Goal: Browse casually: Explore the website without a specific task or goal

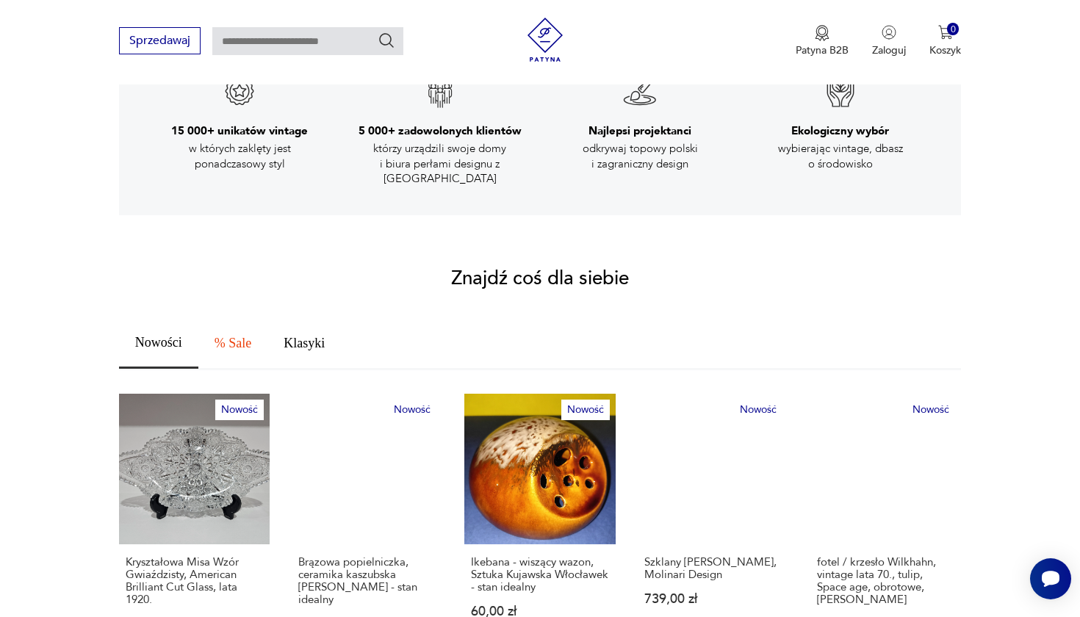
scroll to position [723, 0]
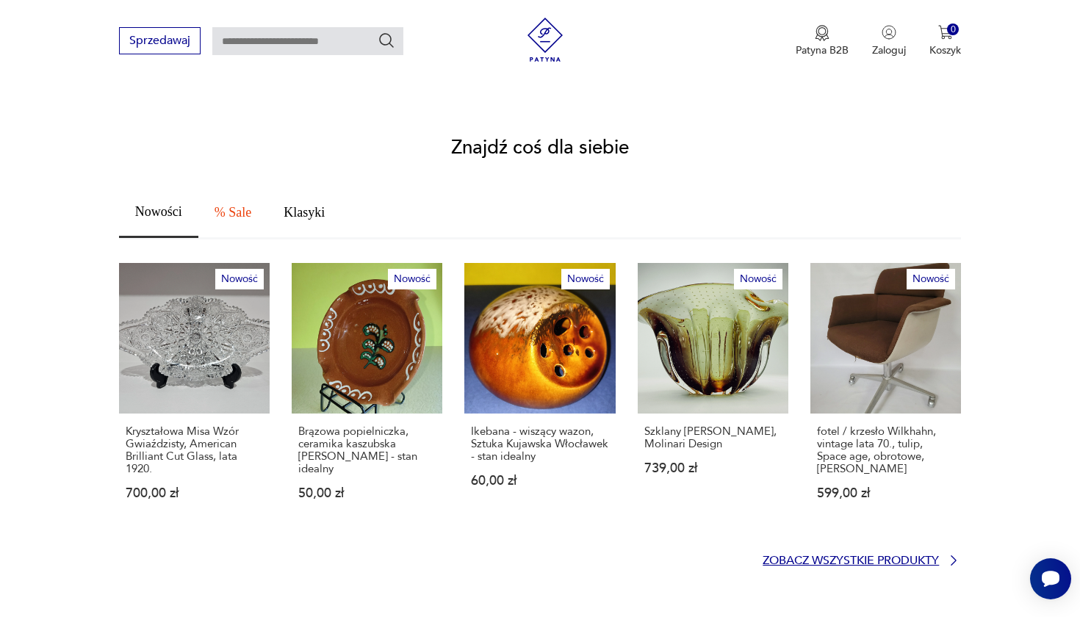
click at [826, 556] on p "Zobacz wszystkie produkty" at bounding box center [851, 561] width 176 height 10
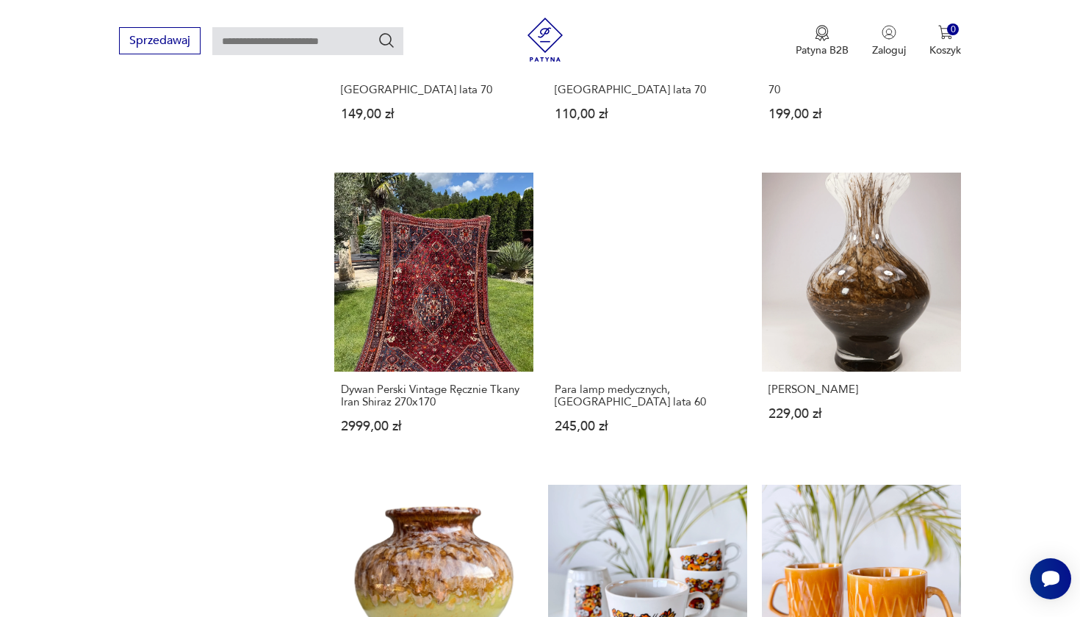
scroll to position [1311, 0]
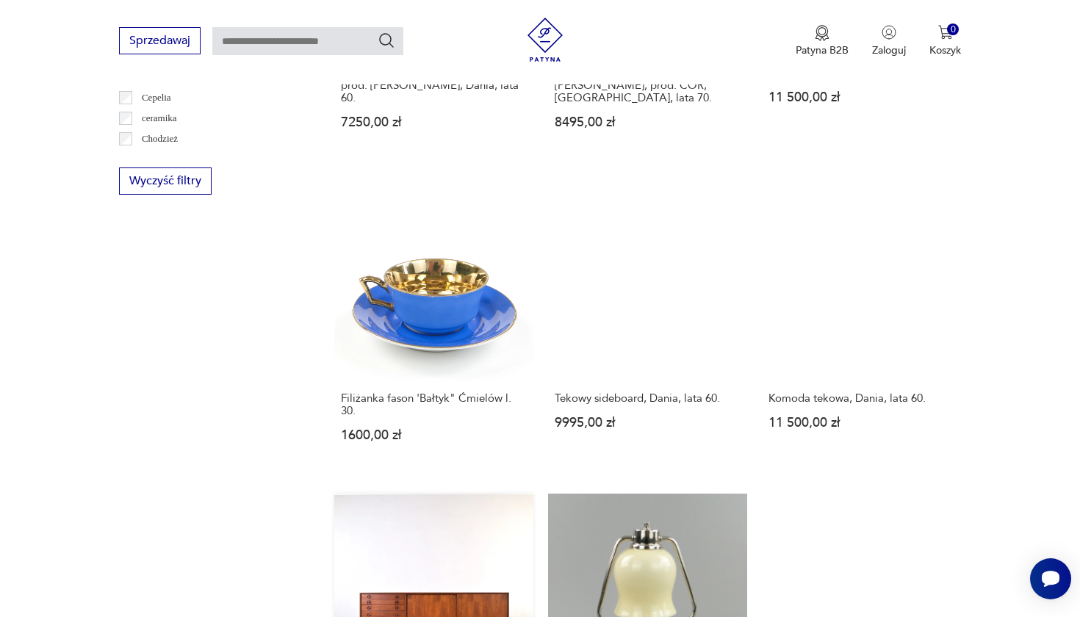
scroll to position [1097, 0]
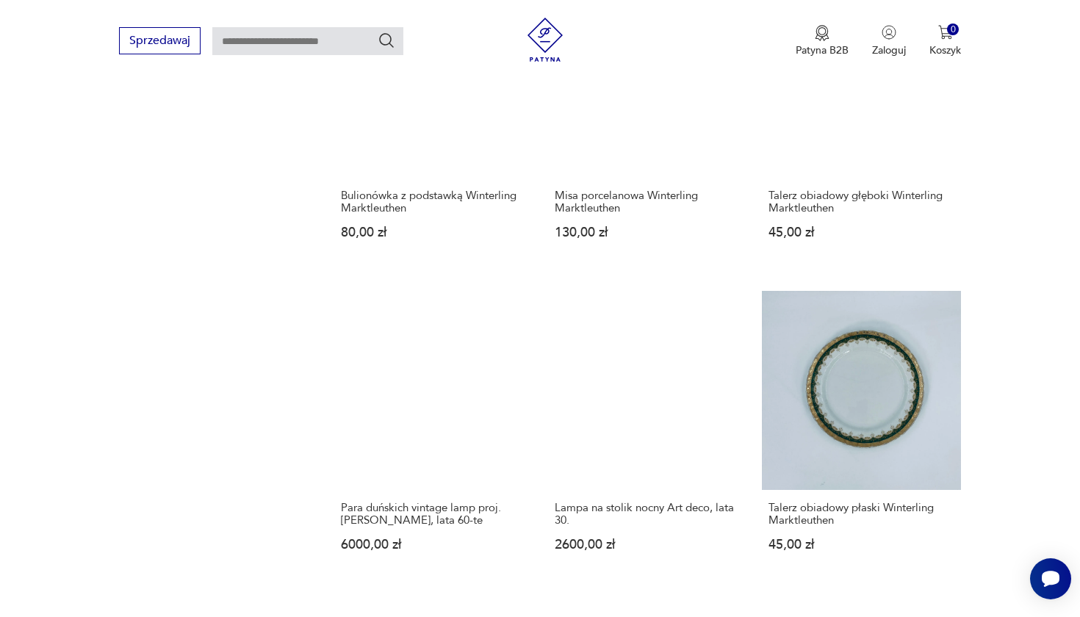
scroll to position [1179, 0]
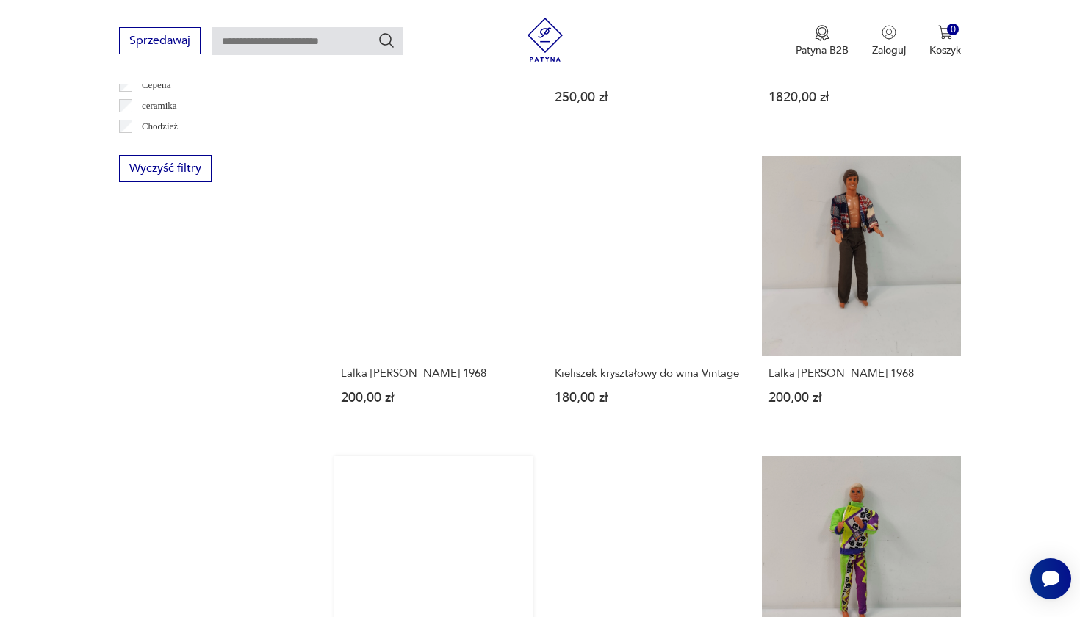
scroll to position [1026, 0]
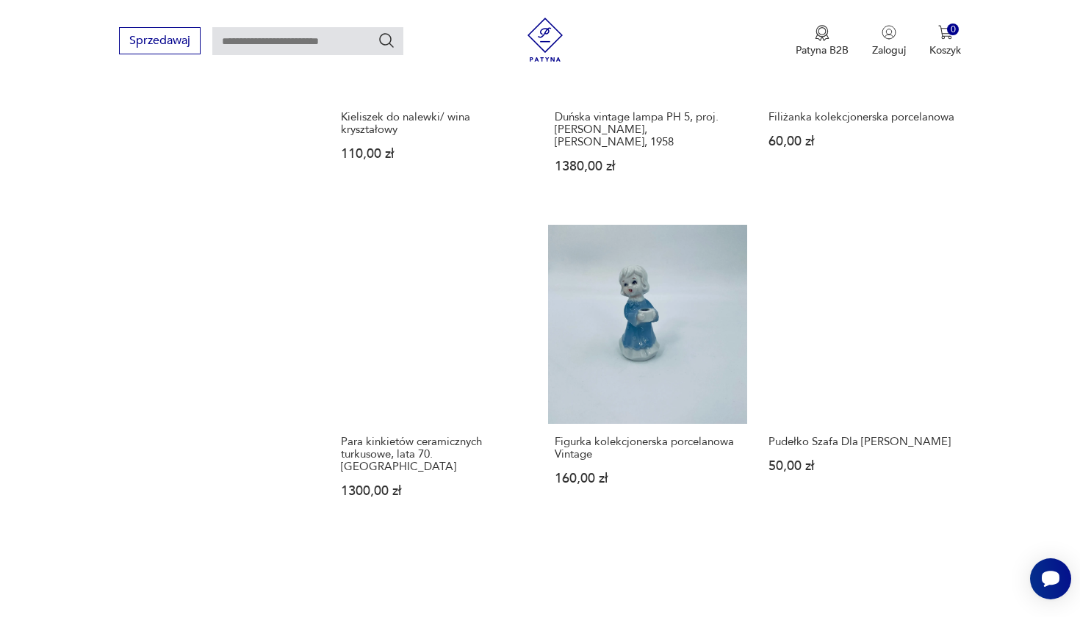
scroll to position [1271, 0]
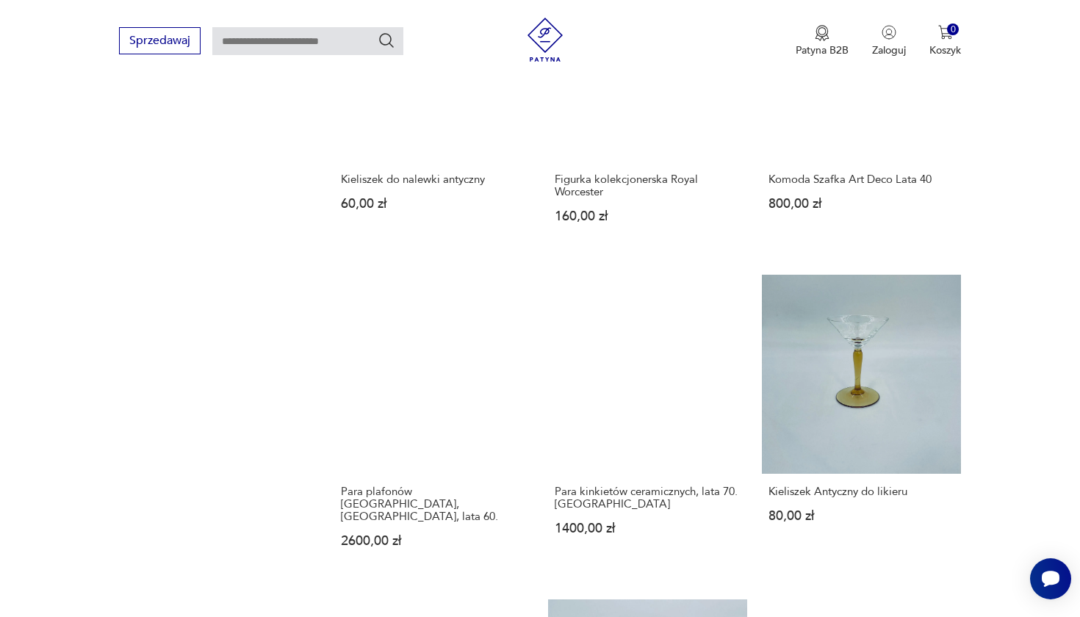
scroll to position [1144, 0]
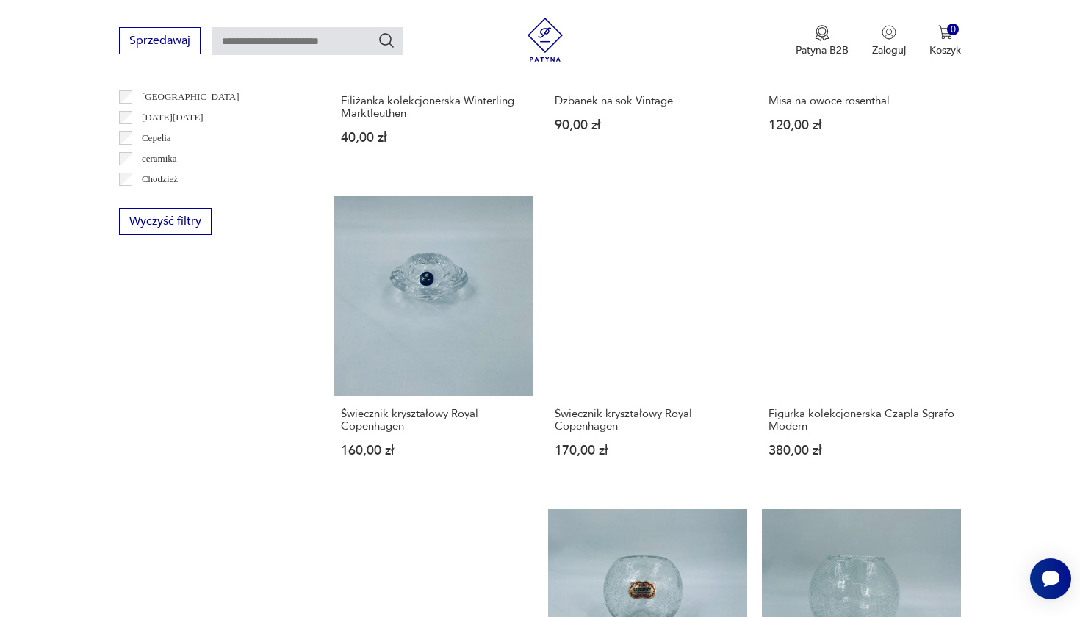
scroll to position [1040, 0]
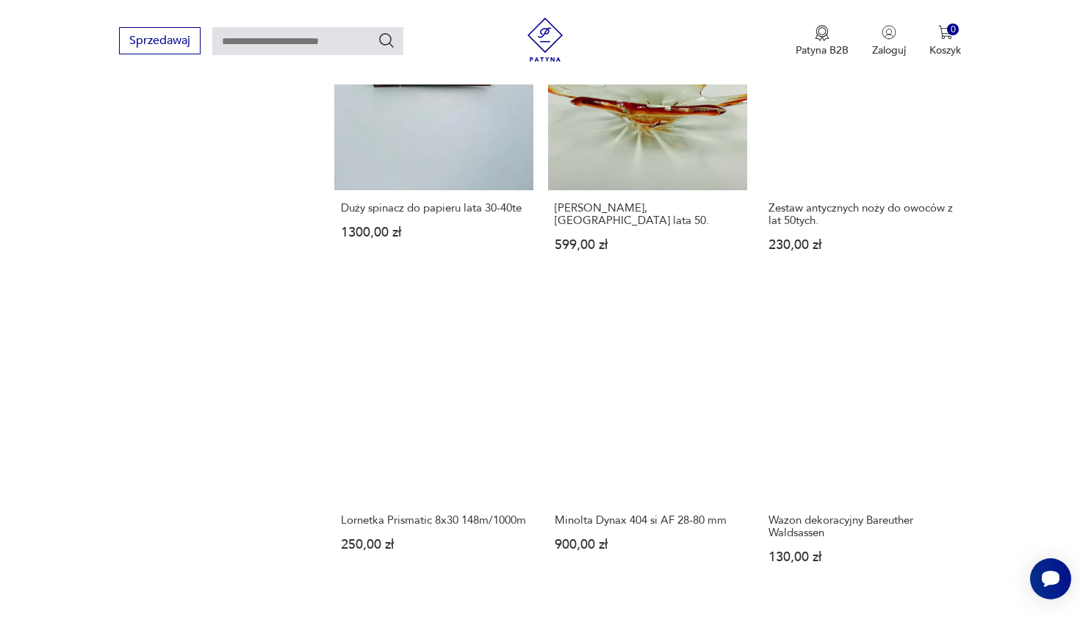
scroll to position [1132, 0]
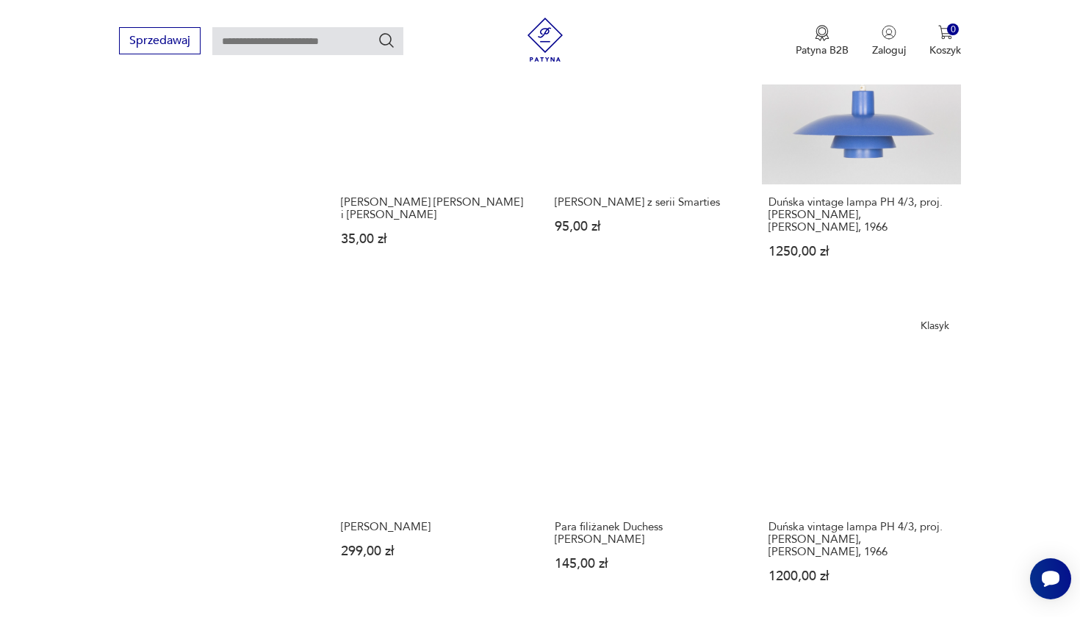
scroll to position [1126, 0]
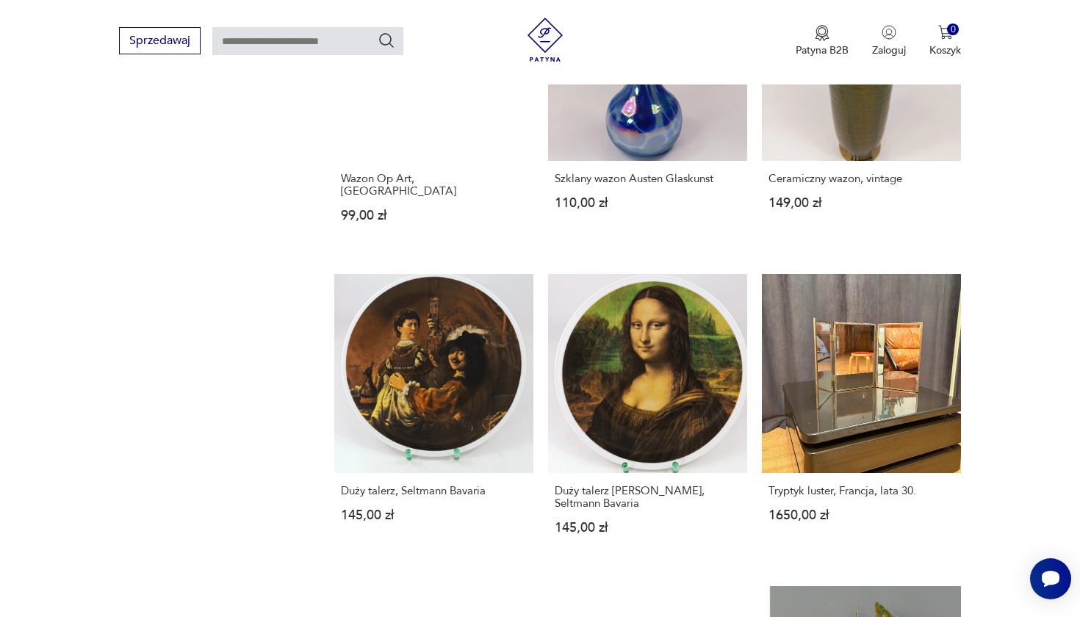
scroll to position [1236, 0]
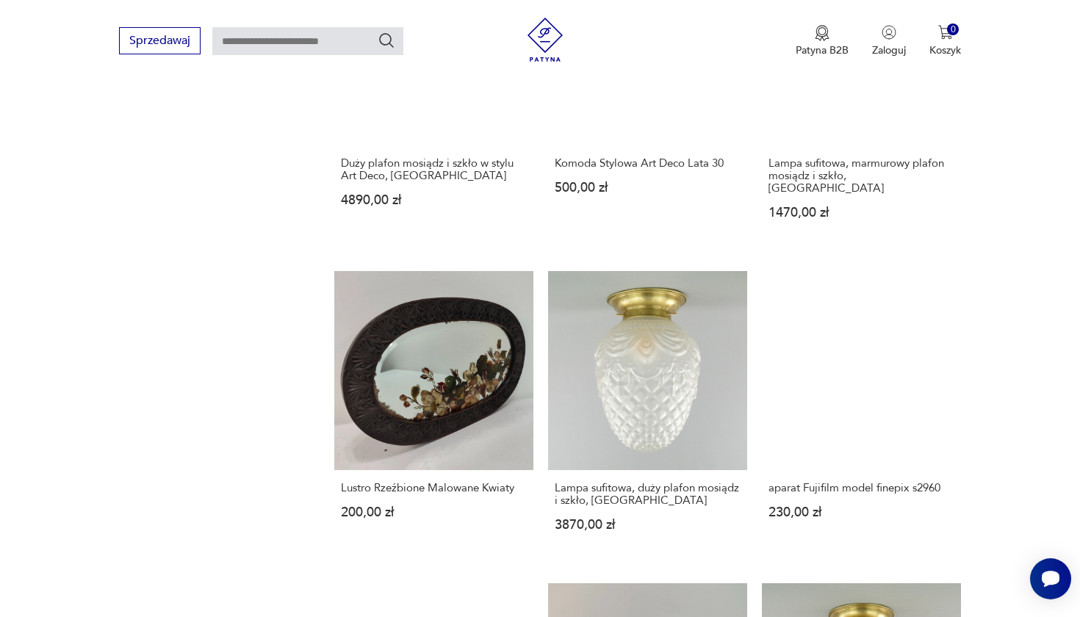
scroll to position [1319, 0]
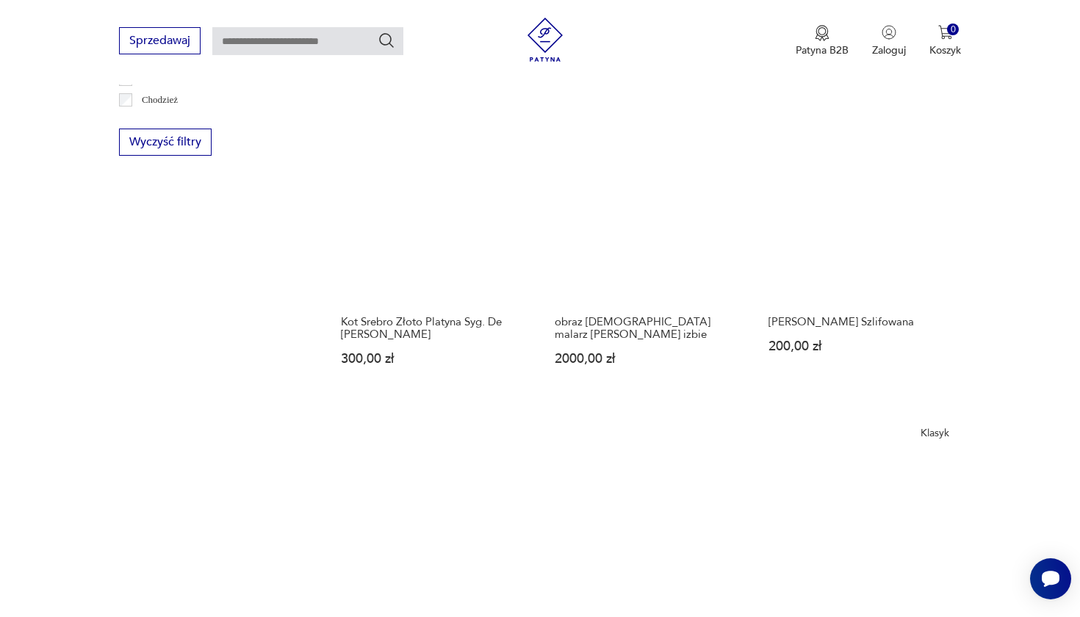
scroll to position [1118, 0]
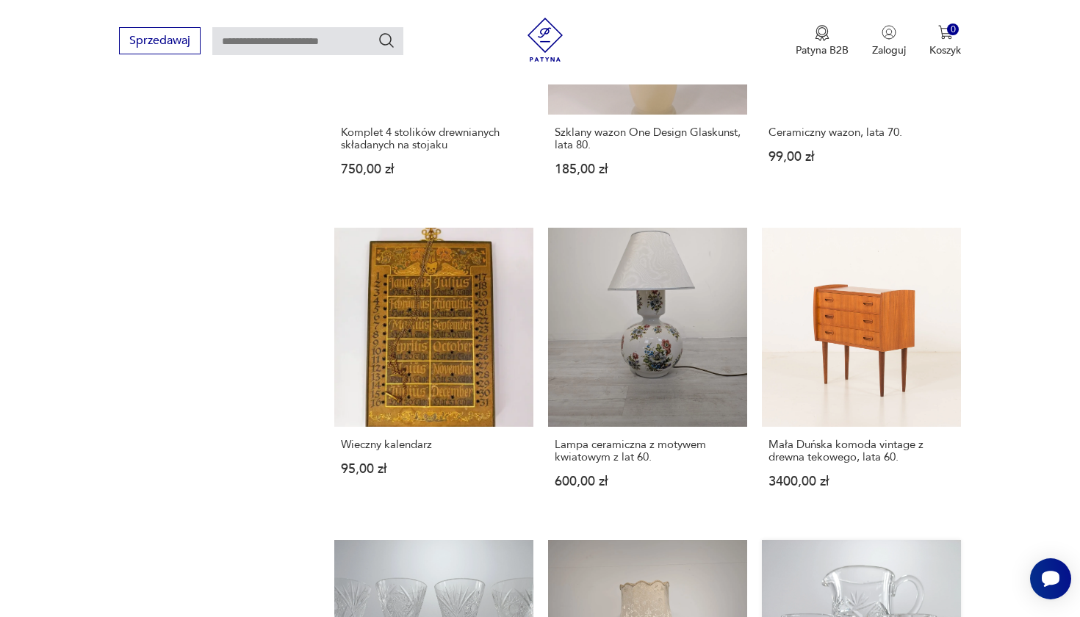
scroll to position [1219, 0]
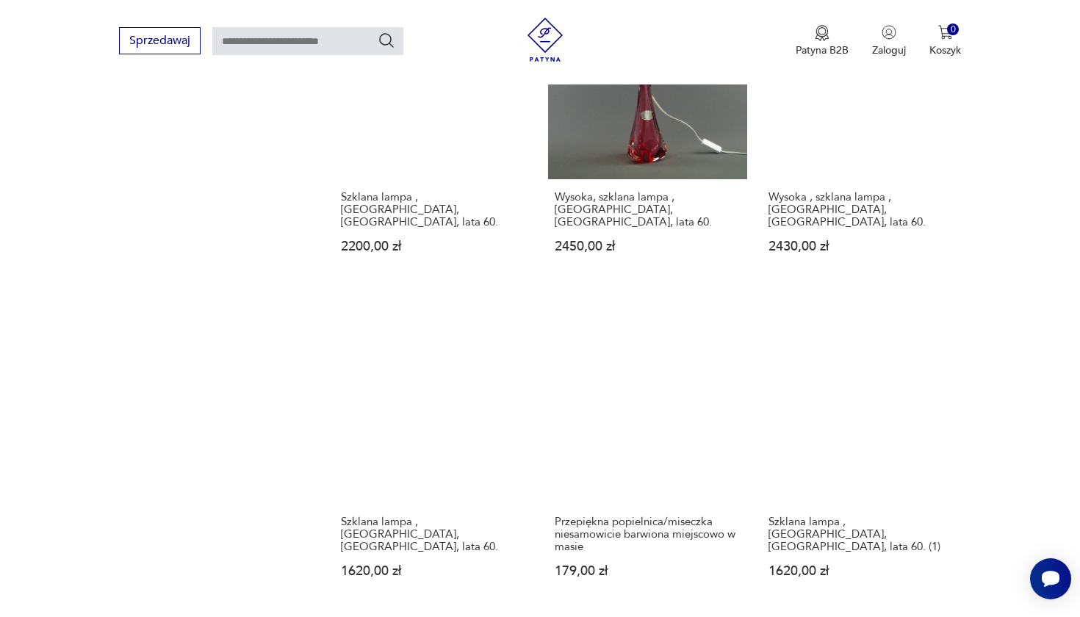
scroll to position [1134, 0]
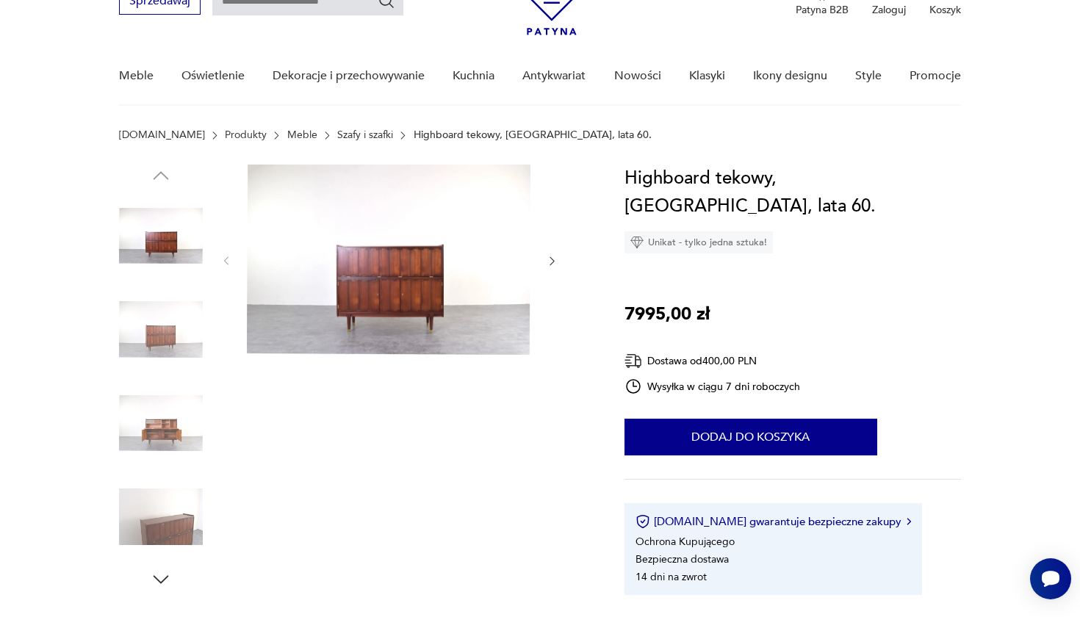
scroll to position [188, 0]
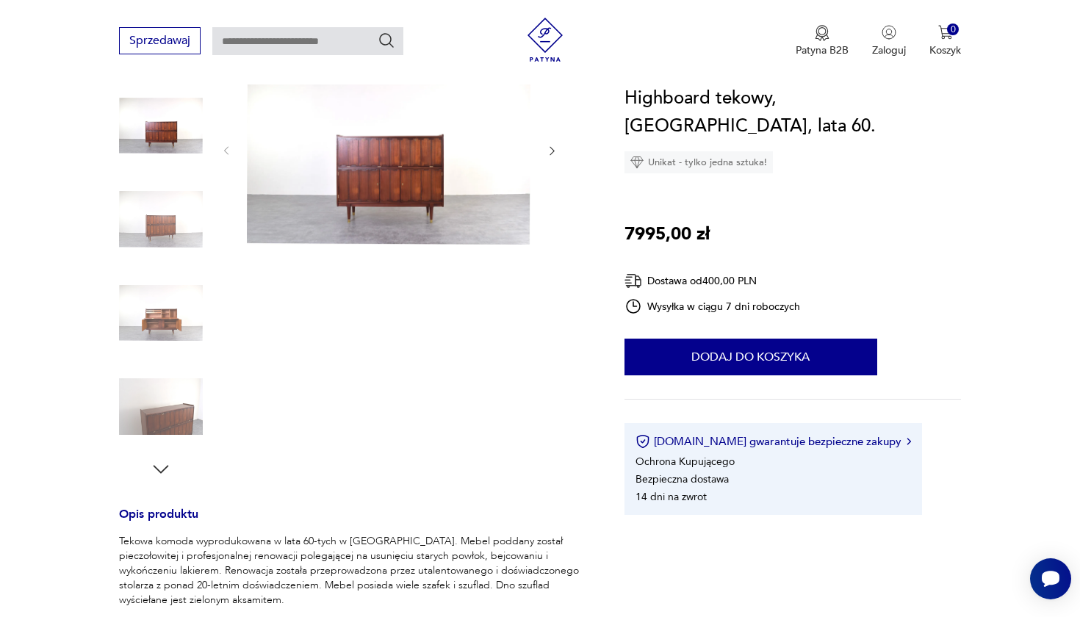
click at [153, 236] on img at bounding box center [161, 220] width 84 height 84
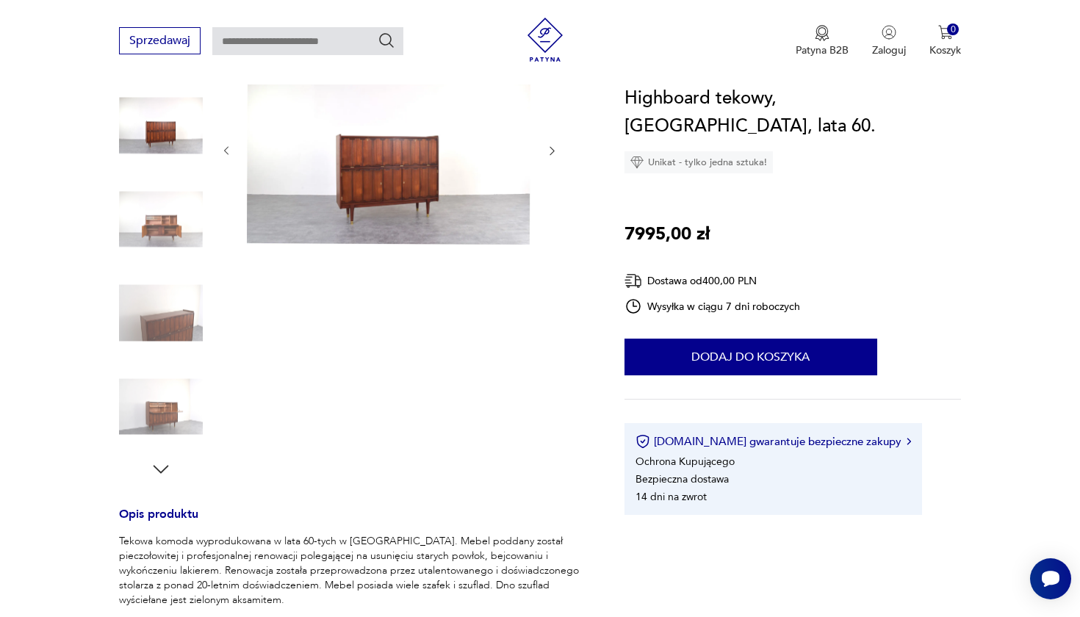
click at [167, 231] on img at bounding box center [161, 220] width 84 height 84
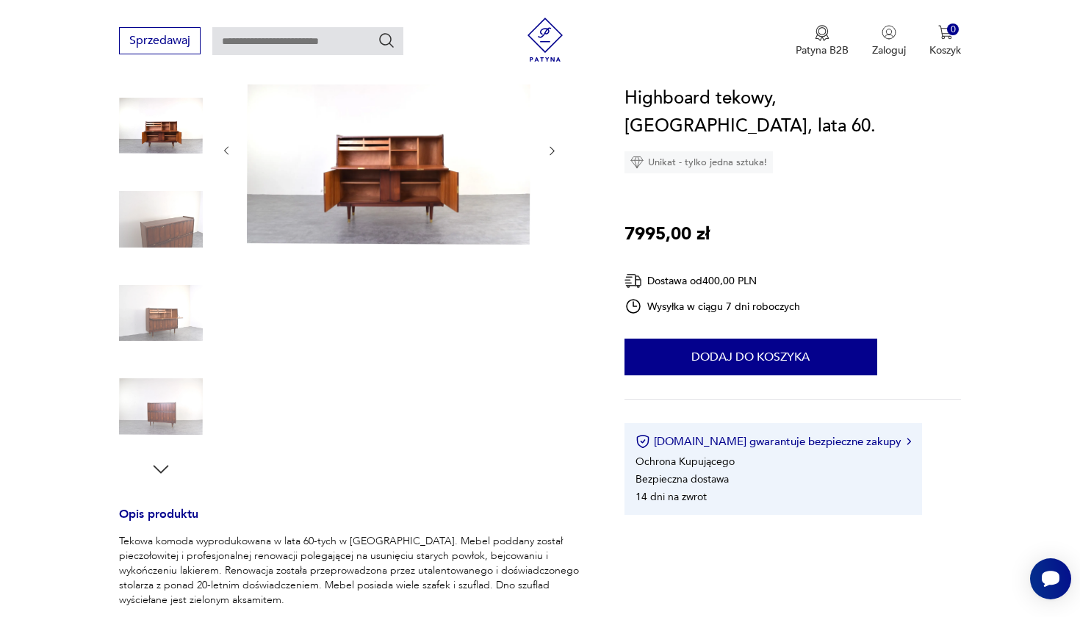
click at [167, 231] on img at bounding box center [161, 220] width 84 height 84
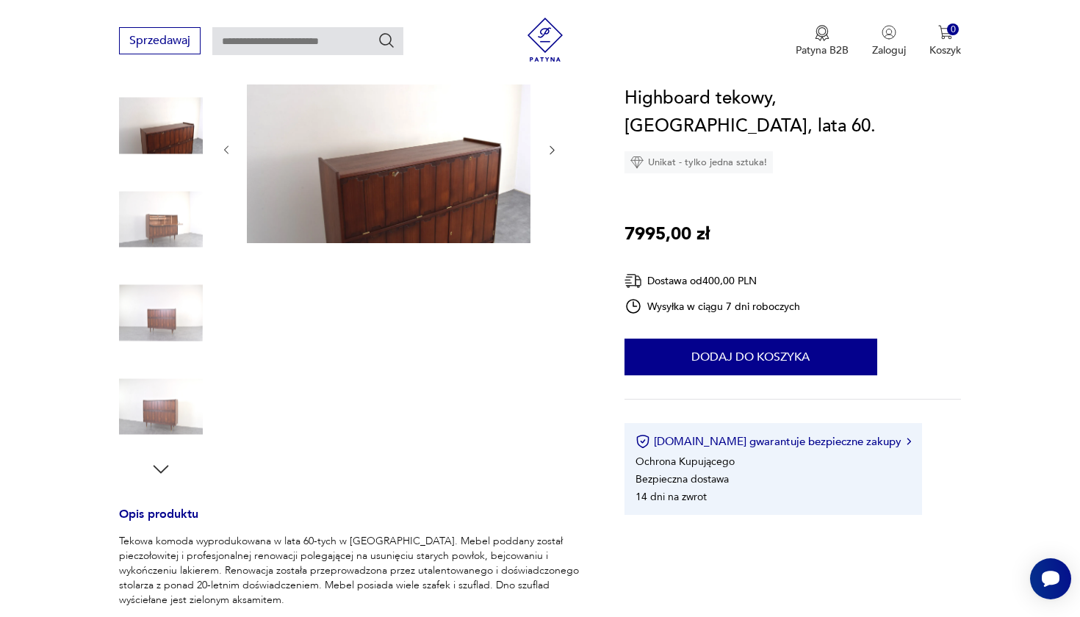
click at [167, 231] on img at bounding box center [161, 220] width 84 height 84
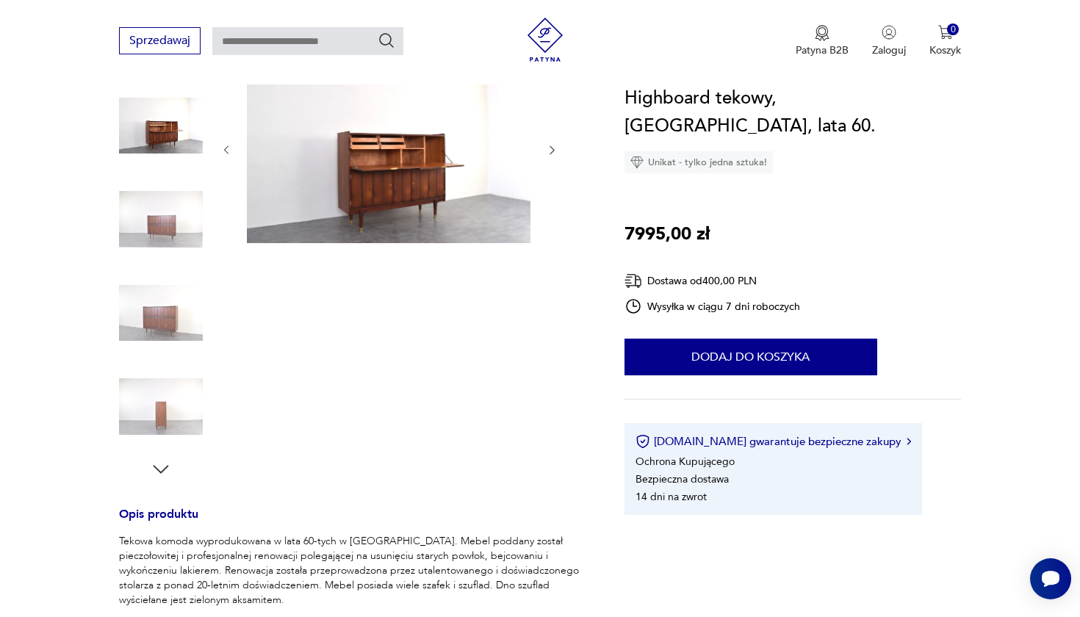
click at [167, 231] on img at bounding box center [161, 220] width 84 height 84
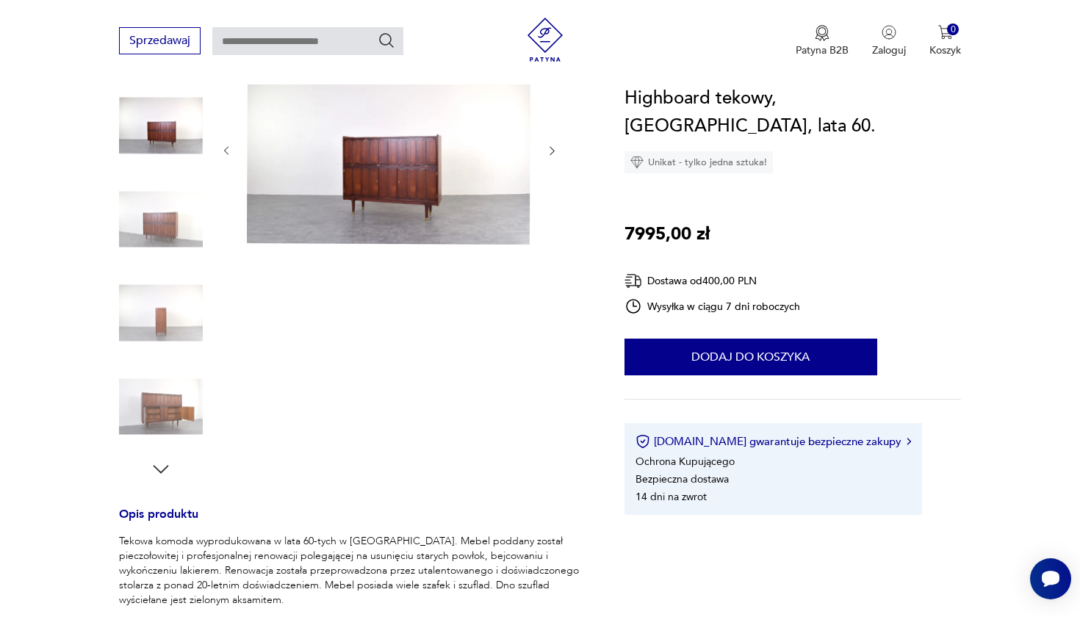
click at [167, 231] on img at bounding box center [161, 220] width 84 height 84
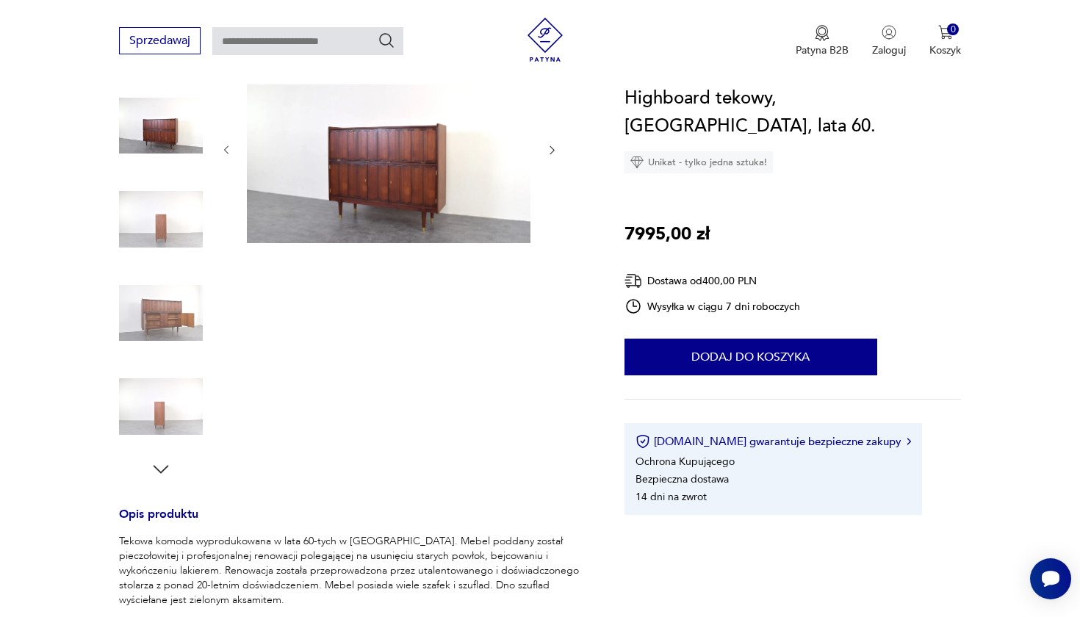
click at [167, 231] on img at bounding box center [161, 220] width 84 height 84
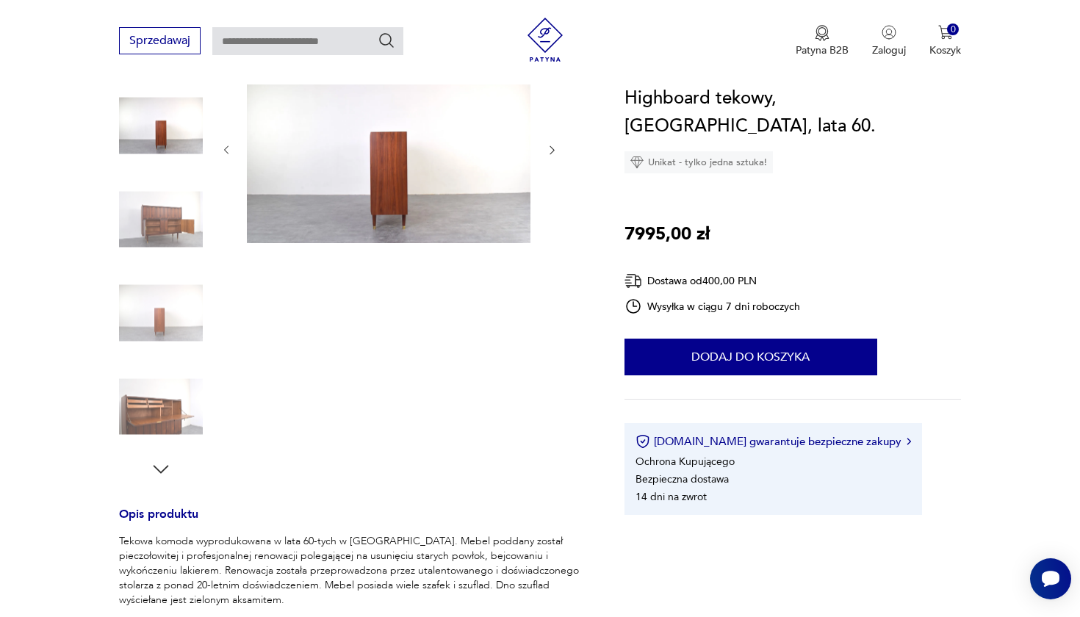
click at [167, 231] on img at bounding box center [161, 220] width 84 height 84
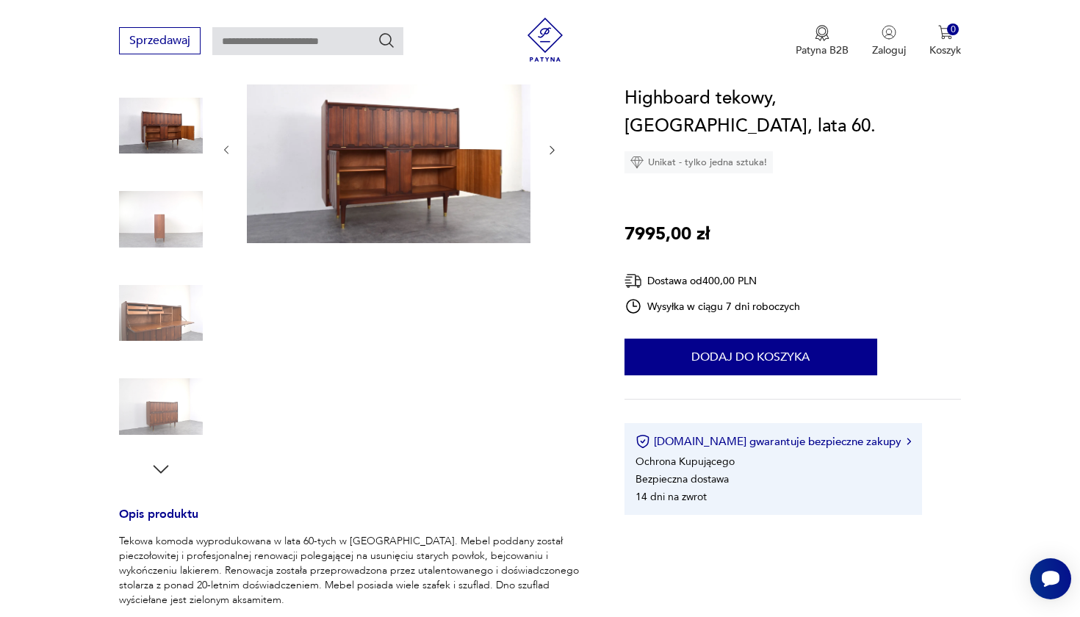
click at [167, 231] on img at bounding box center [161, 220] width 84 height 84
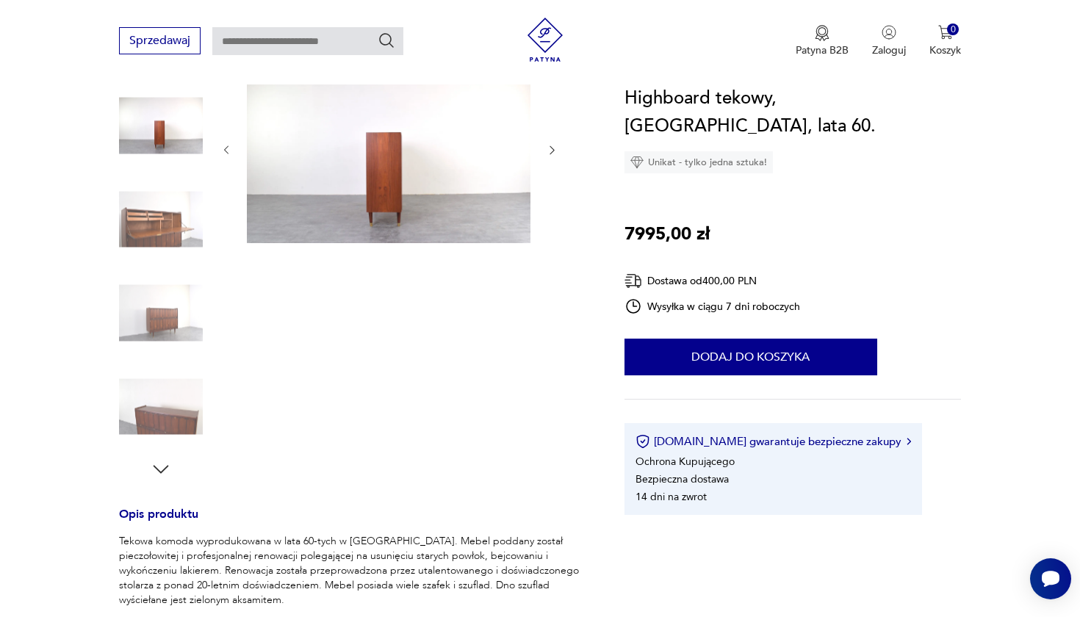
click at [167, 231] on img at bounding box center [161, 220] width 84 height 84
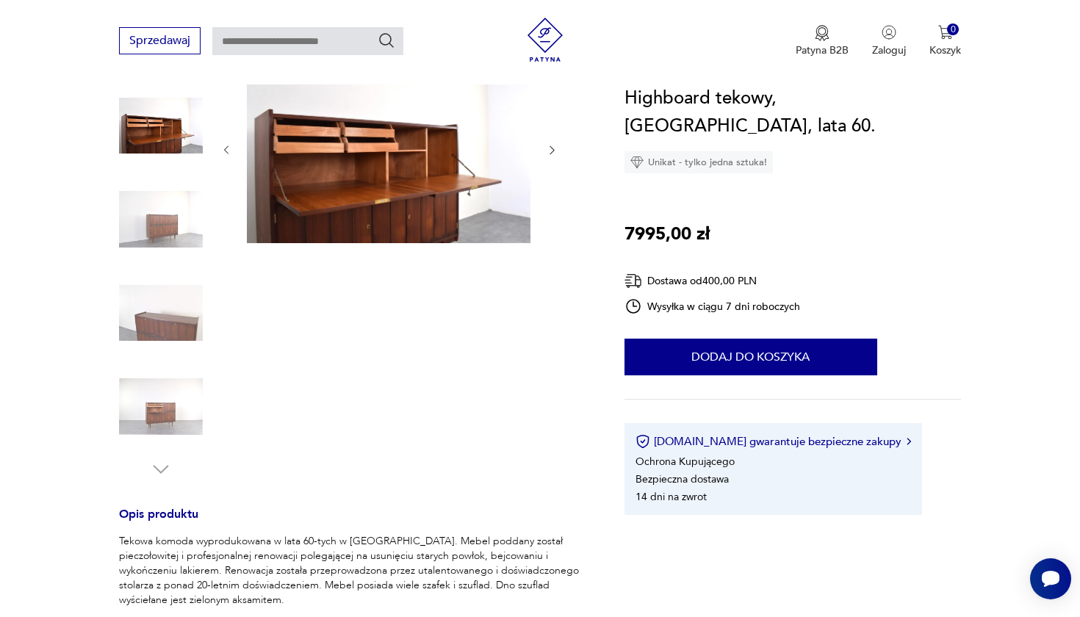
click at [167, 231] on img at bounding box center [161, 220] width 84 height 84
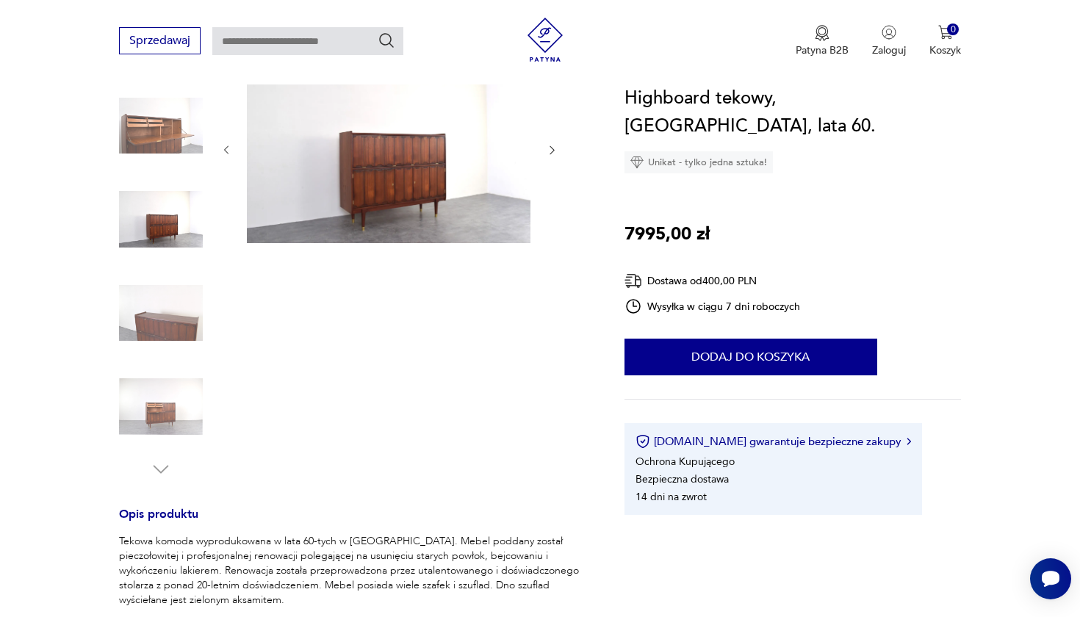
click at [167, 231] on img at bounding box center [161, 220] width 84 height 84
click at [167, 242] on img at bounding box center [161, 220] width 84 height 84
click at [153, 286] on img at bounding box center [161, 313] width 84 height 84
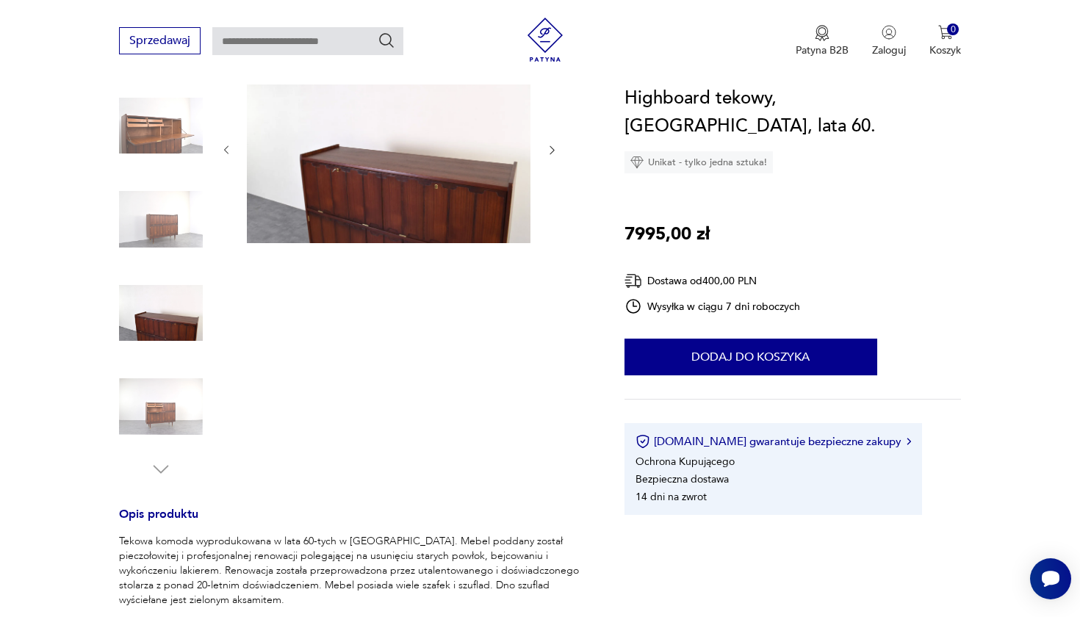
click at [335, 190] on img at bounding box center [389, 148] width 284 height 189
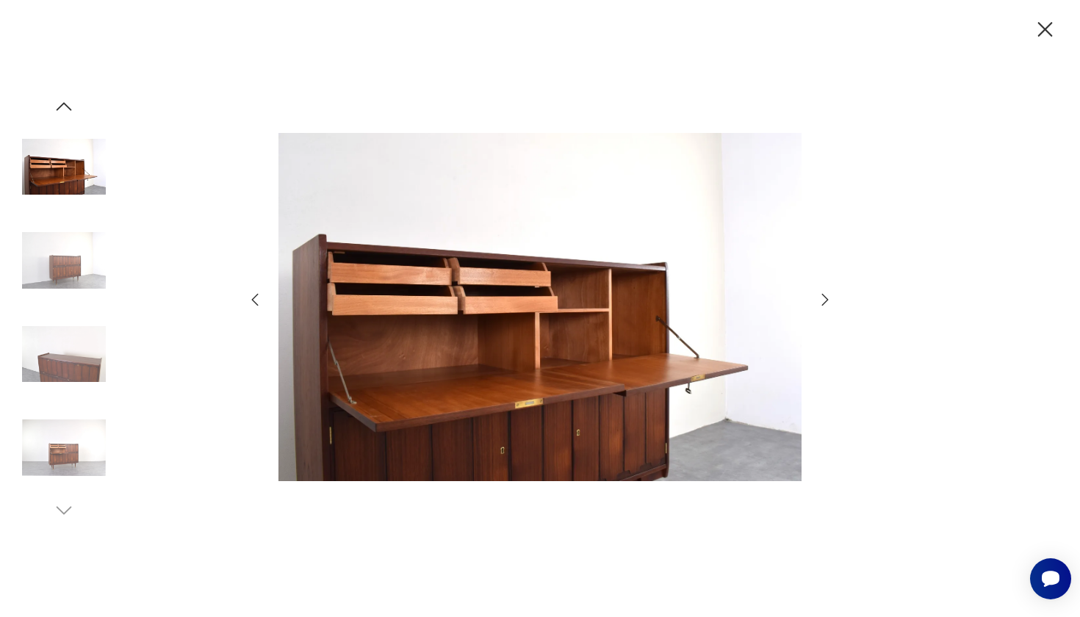
click at [825, 298] on icon "button" at bounding box center [825, 300] width 7 height 12
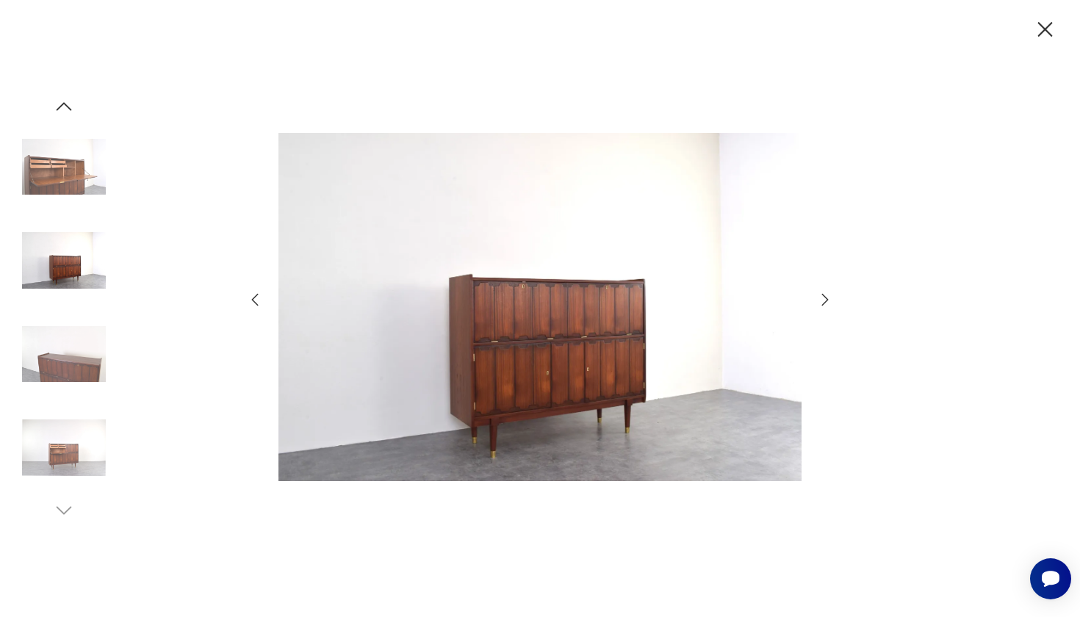
click at [825, 298] on icon "button" at bounding box center [825, 300] width 7 height 12
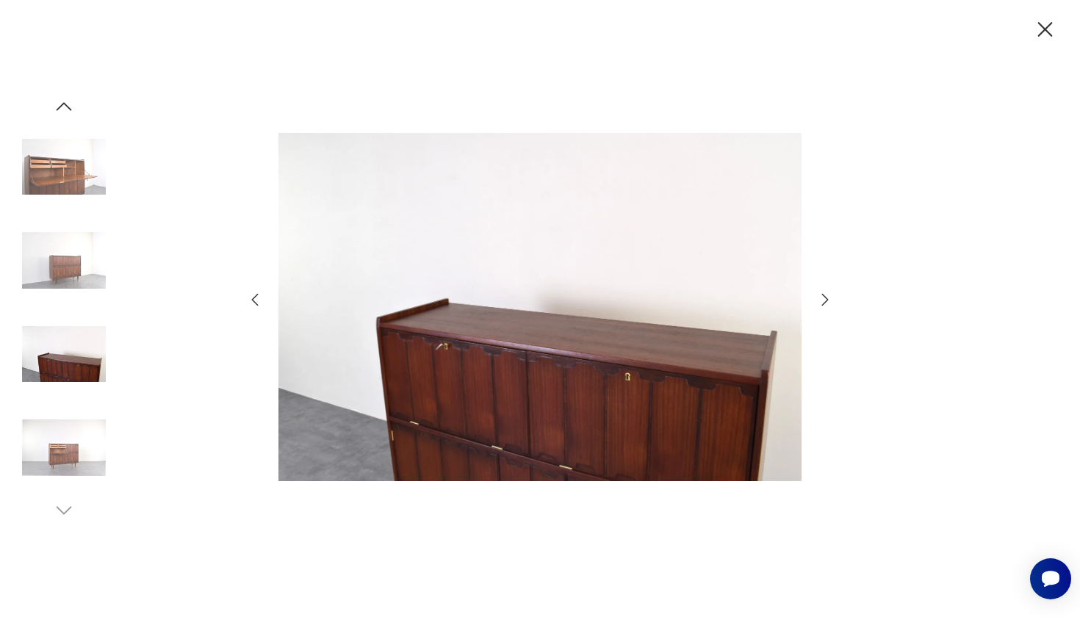
click at [825, 298] on icon "button" at bounding box center [825, 300] width 7 height 12
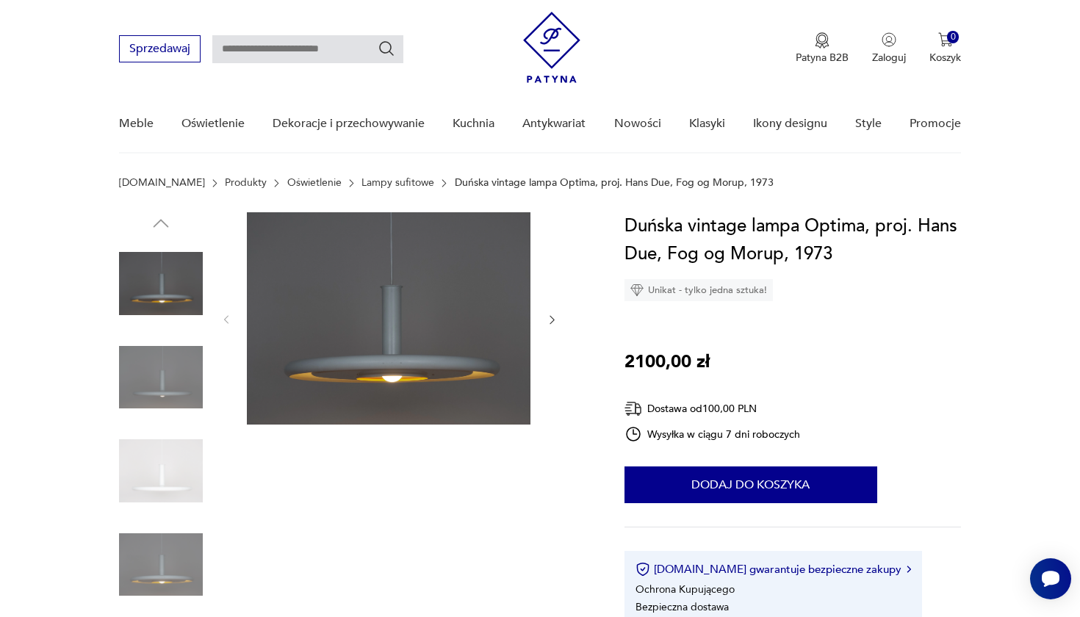
scroll to position [107, 0]
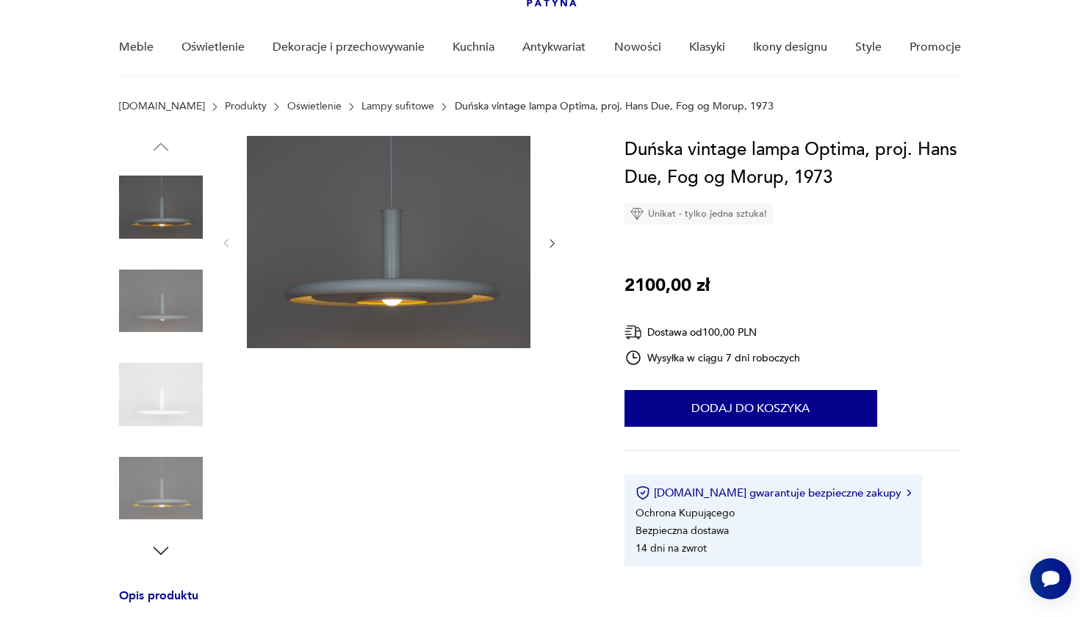
click at [152, 317] on img at bounding box center [161, 301] width 84 height 84
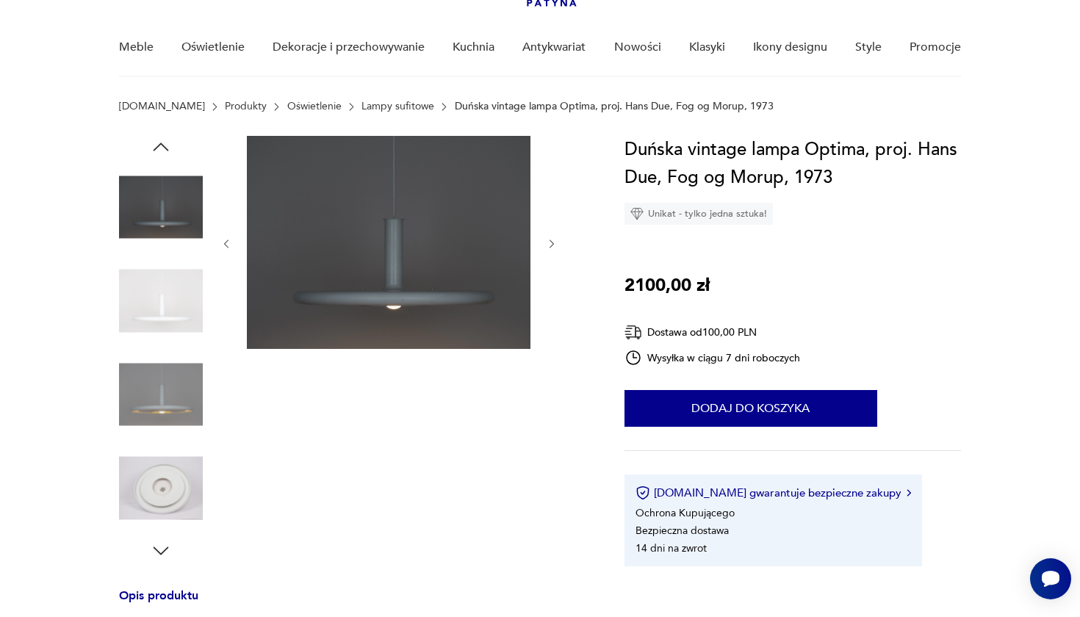
click at [169, 308] on img at bounding box center [161, 301] width 84 height 84
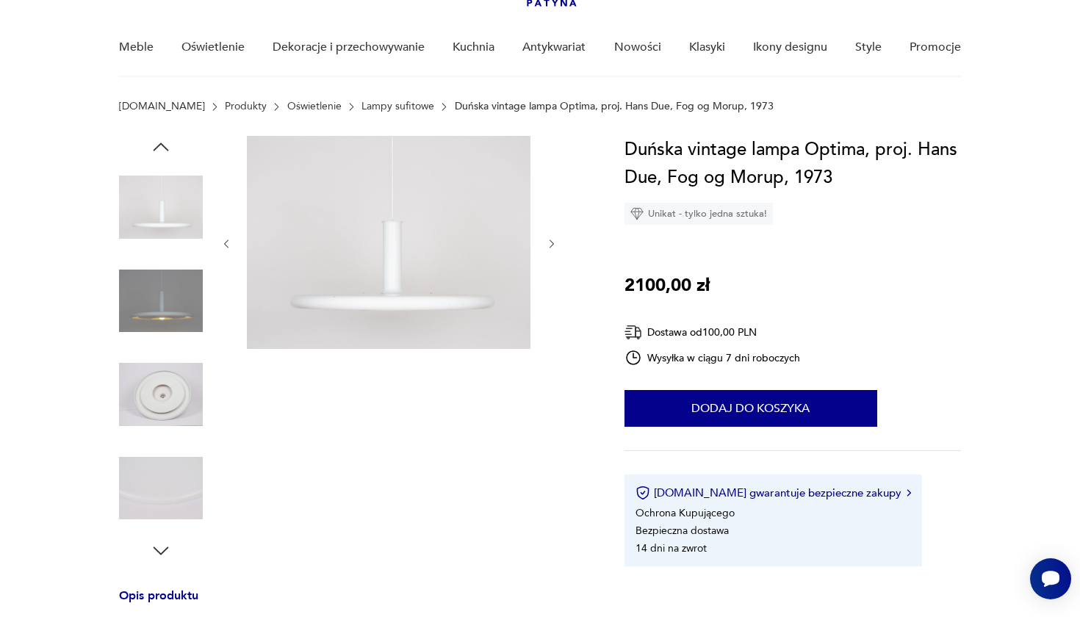
click at [169, 308] on img at bounding box center [161, 301] width 84 height 84
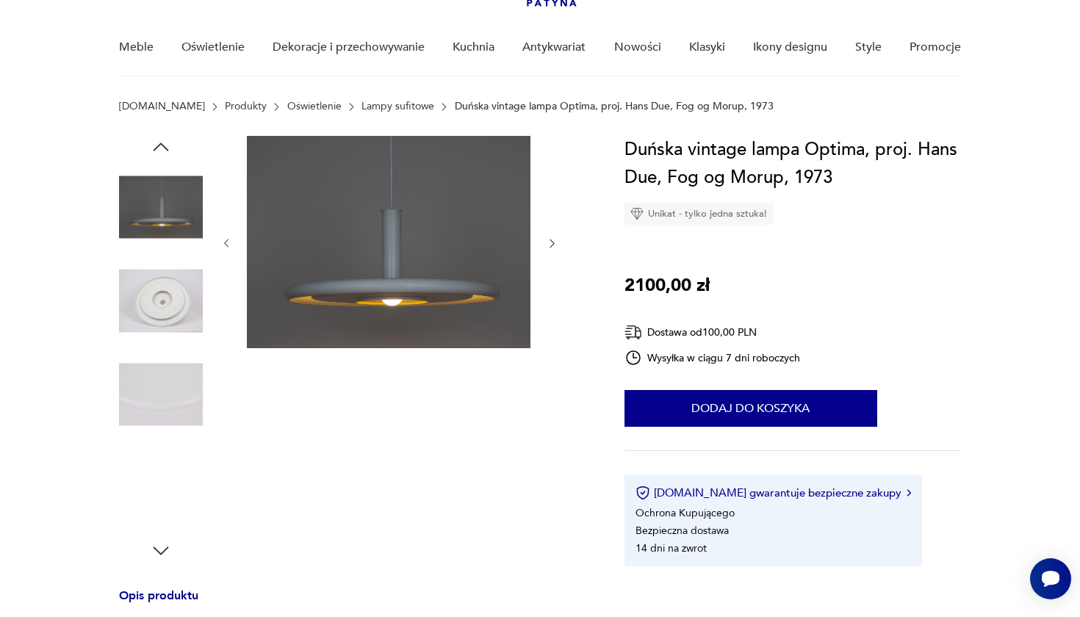
click at [169, 308] on img at bounding box center [161, 301] width 84 height 84
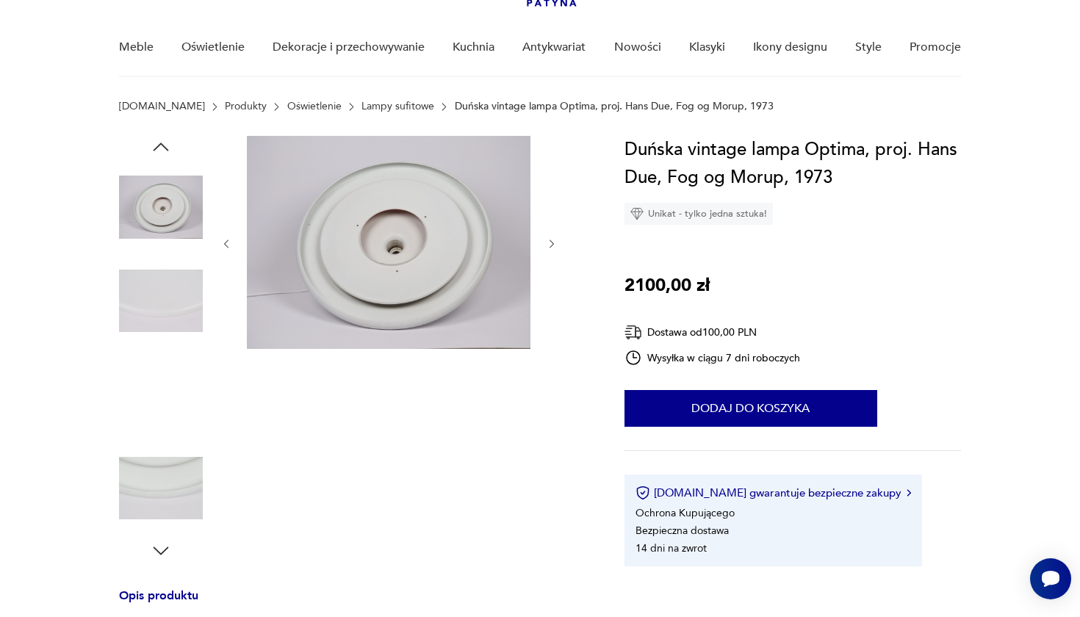
click at [169, 308] on img at bounding box center [161, 301] width 84 height 84
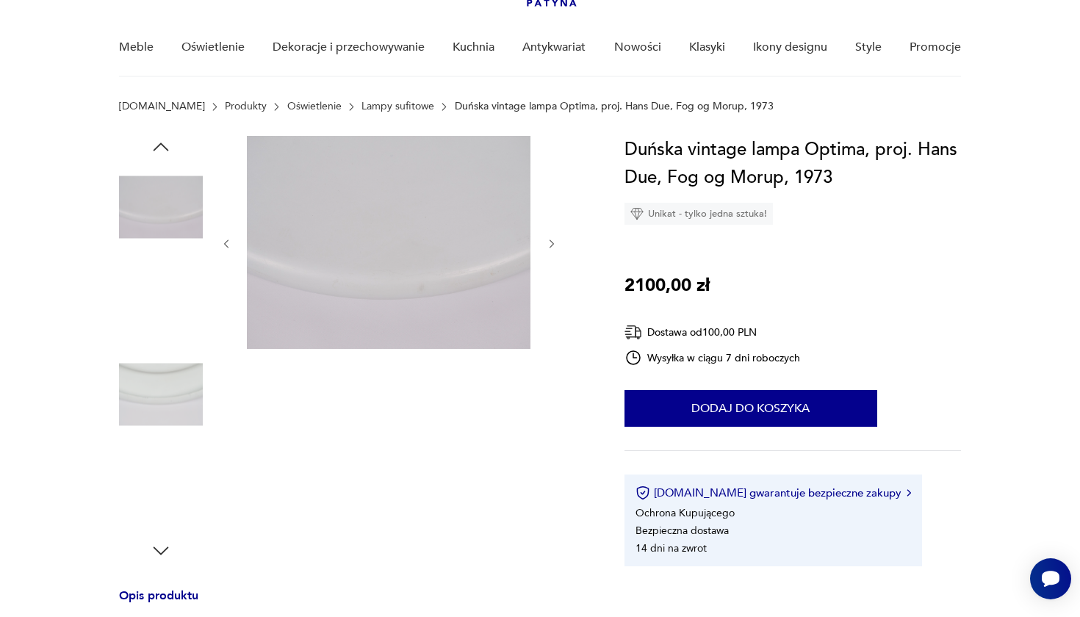
click at [169, 308] on img at bounding box center [161, 301] width 84 height 84
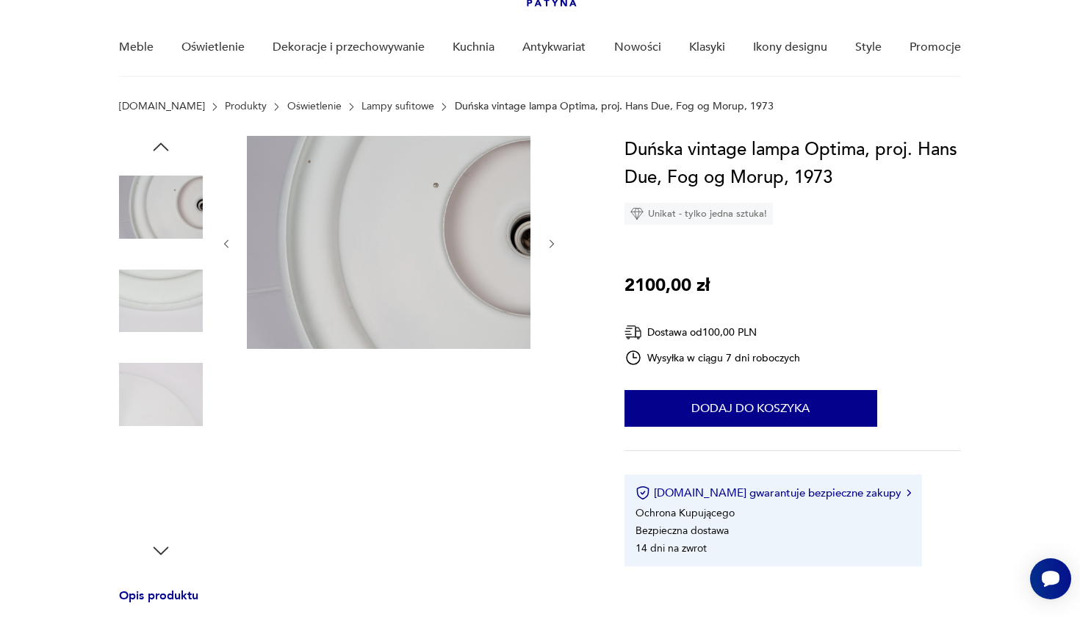
click at [169, 308] on img at bounding box center [161, 301] width 84 height 84
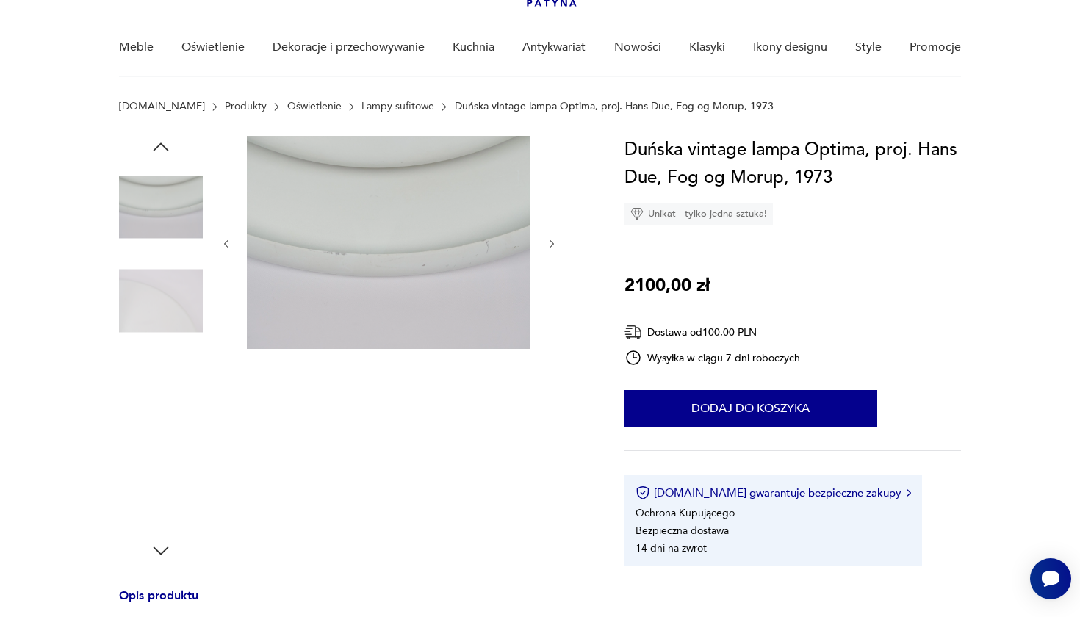
click at [169, 308] on img at bounding box center [161, 301] width 84 height 84
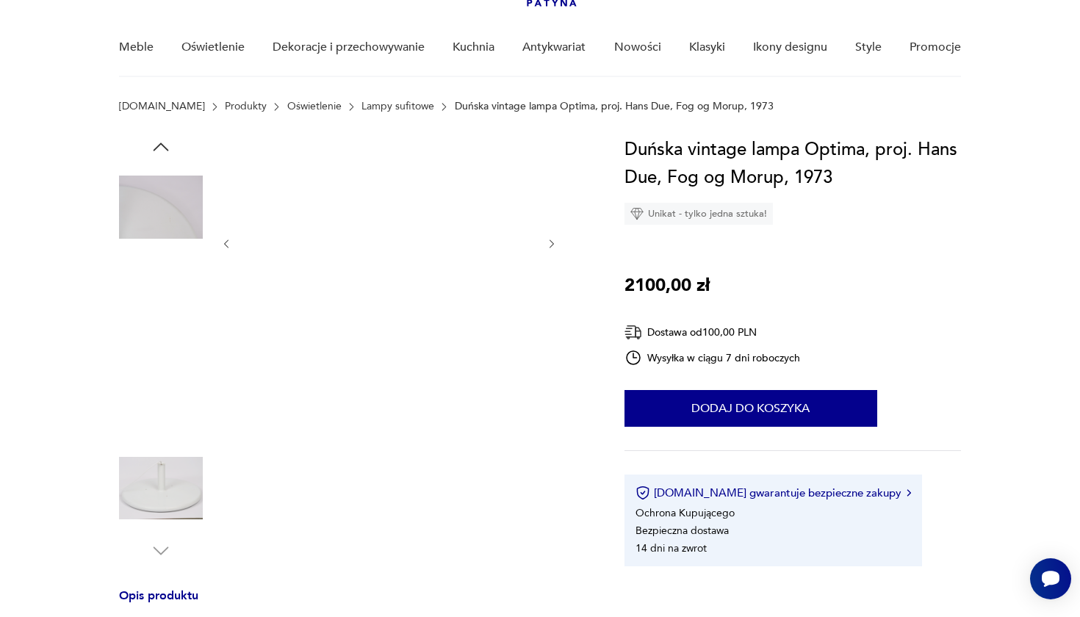
click at [169, 308] on img at bounding box center [161, 301] width 84 height 84
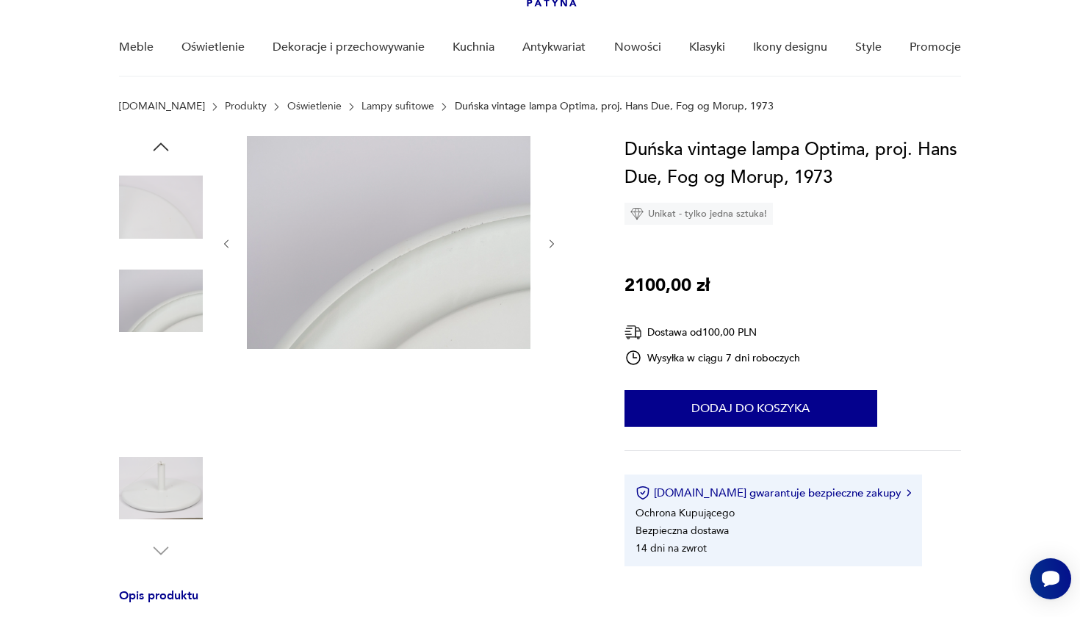
click at [169, 308] on img at bounding box center [161, 301] width 84 height 84
click at [138, 378] on img at bounding box center [161, 395] width 84 height 84
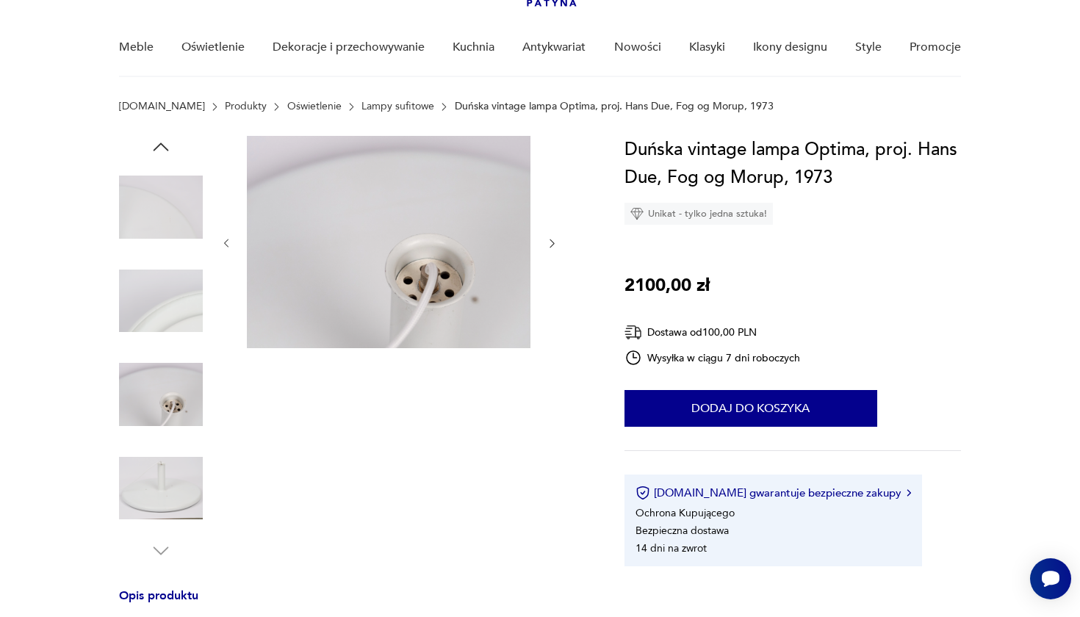
click at [154, 473] on img at bounding box center [161, 489] width 84 height 84
